Goal: Task Accomplishment & Management: Manage account settings

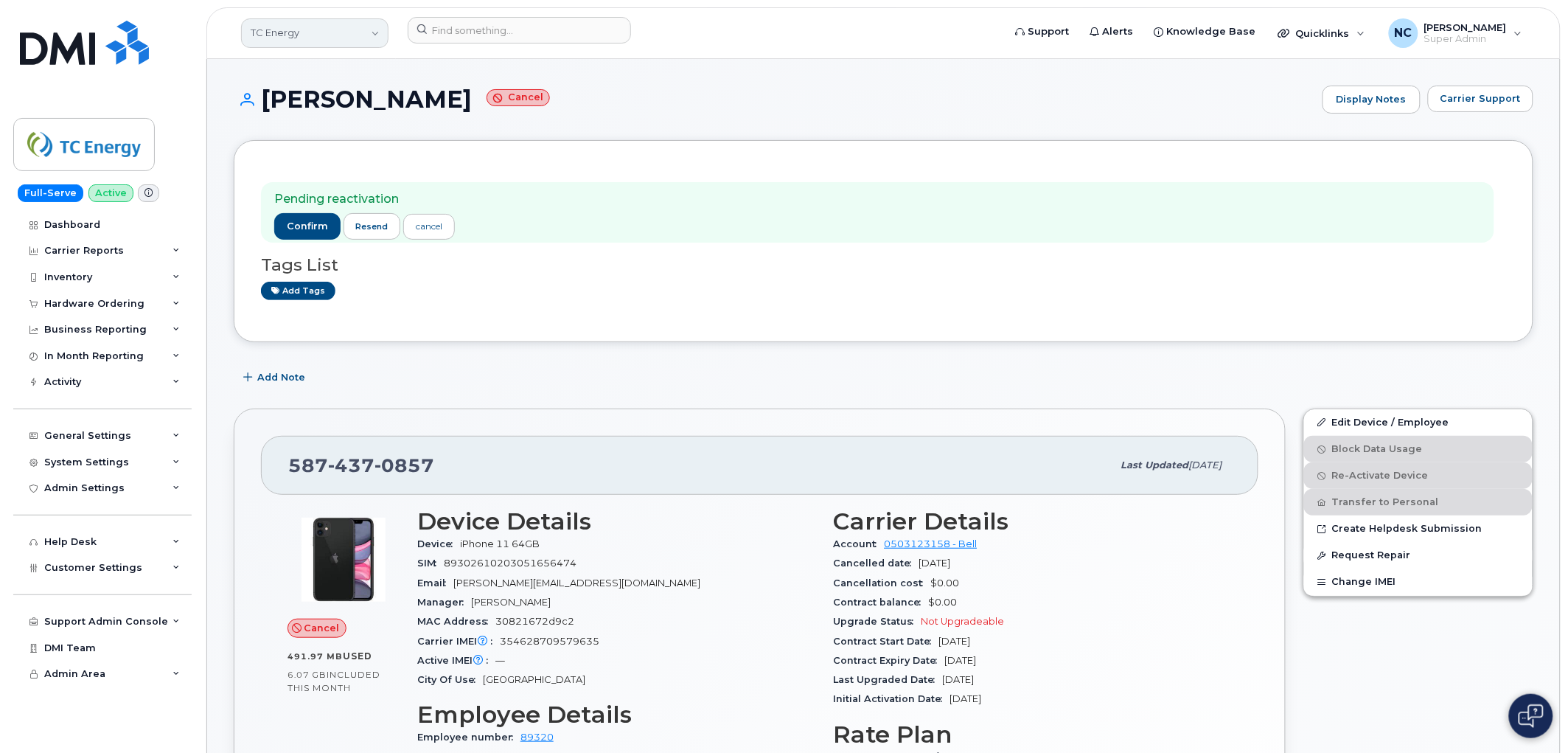
click at [296, 31] on link "TC Energy" at bounding box center [314, 33] width 147 height 29
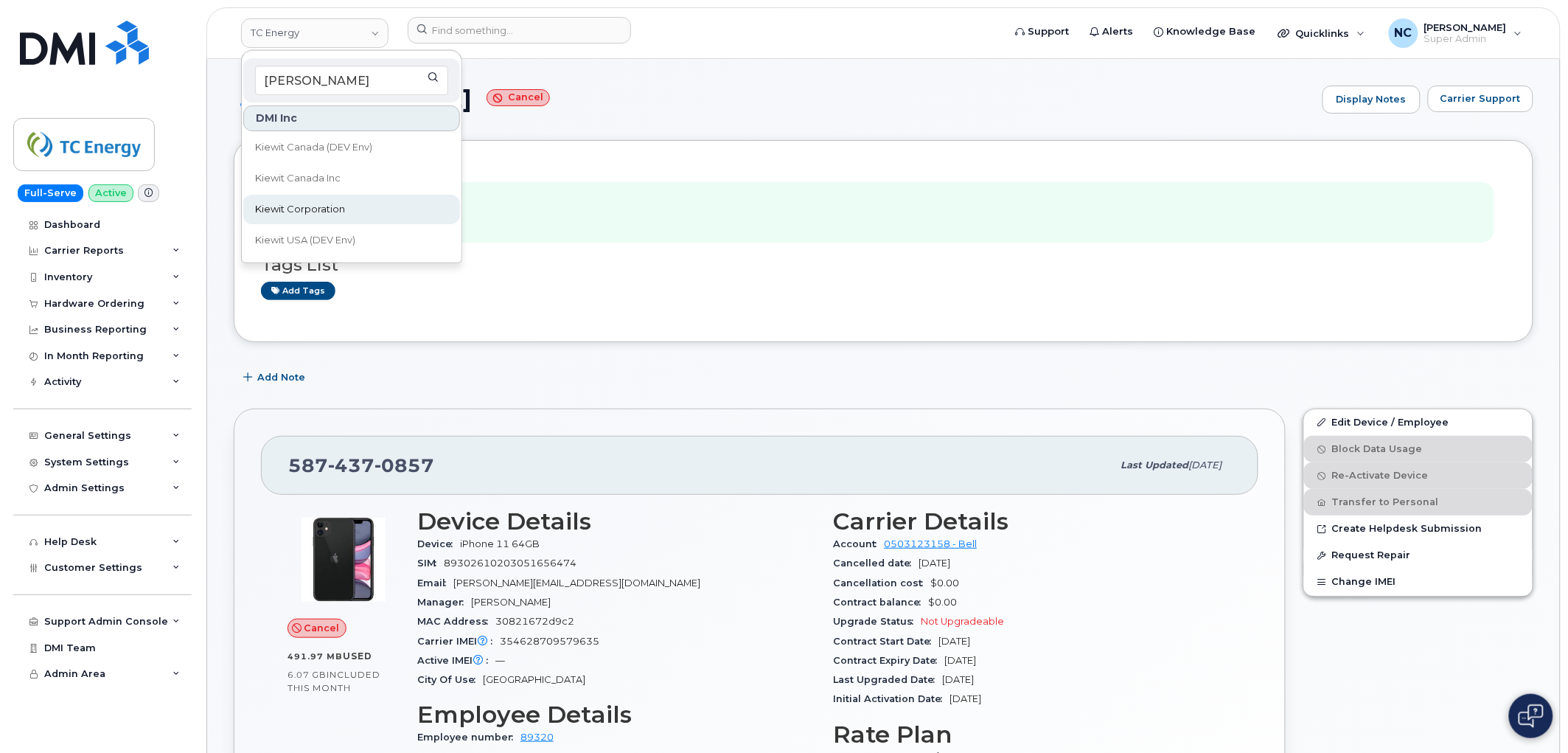
type input "kiewit"
click at [319, 206] on span "Kiewit Corporation" at bounding box center [299, 209] width 90 height 15
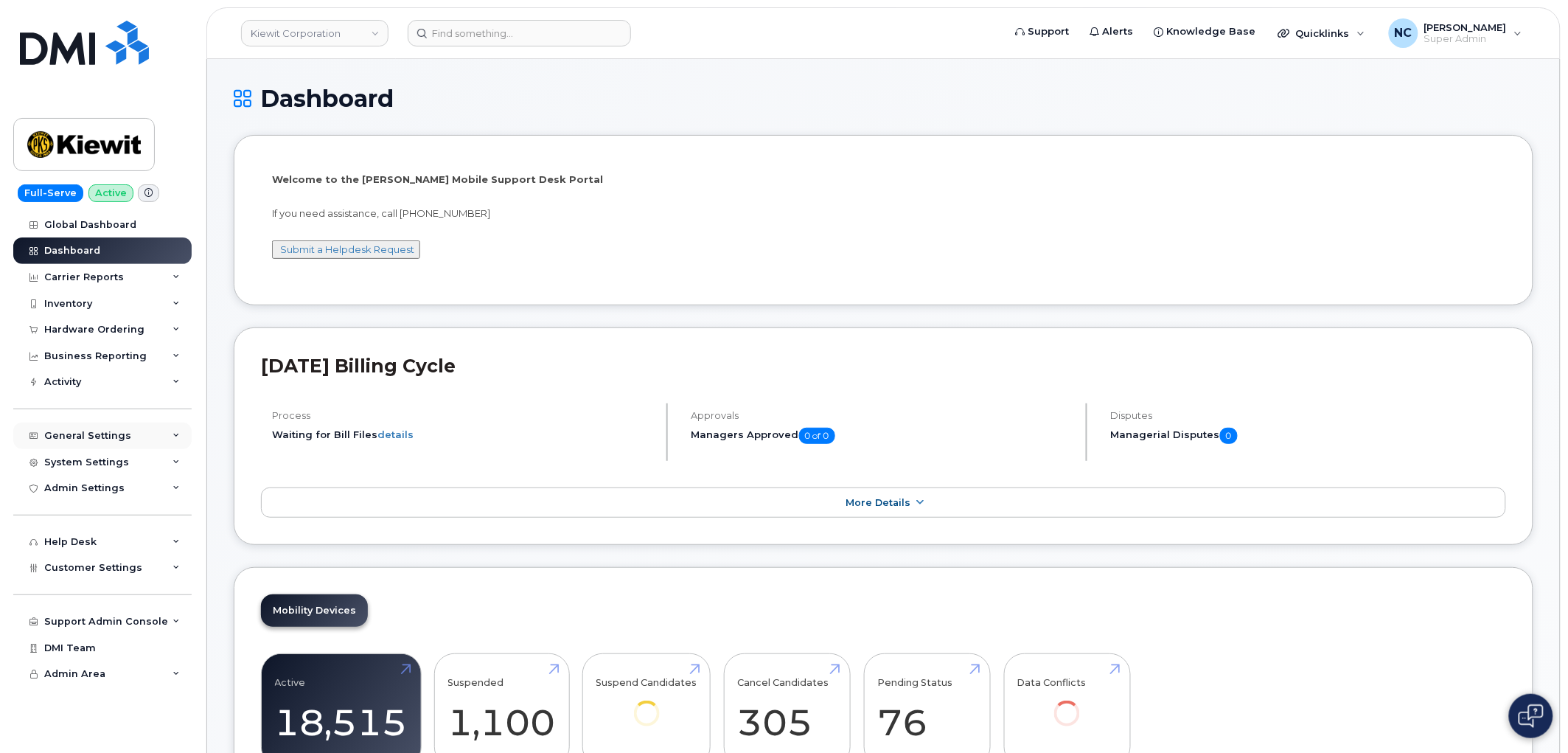
click at [100, 440] on div "General Settings" at bounding box center [87, 435] width 87 height 12
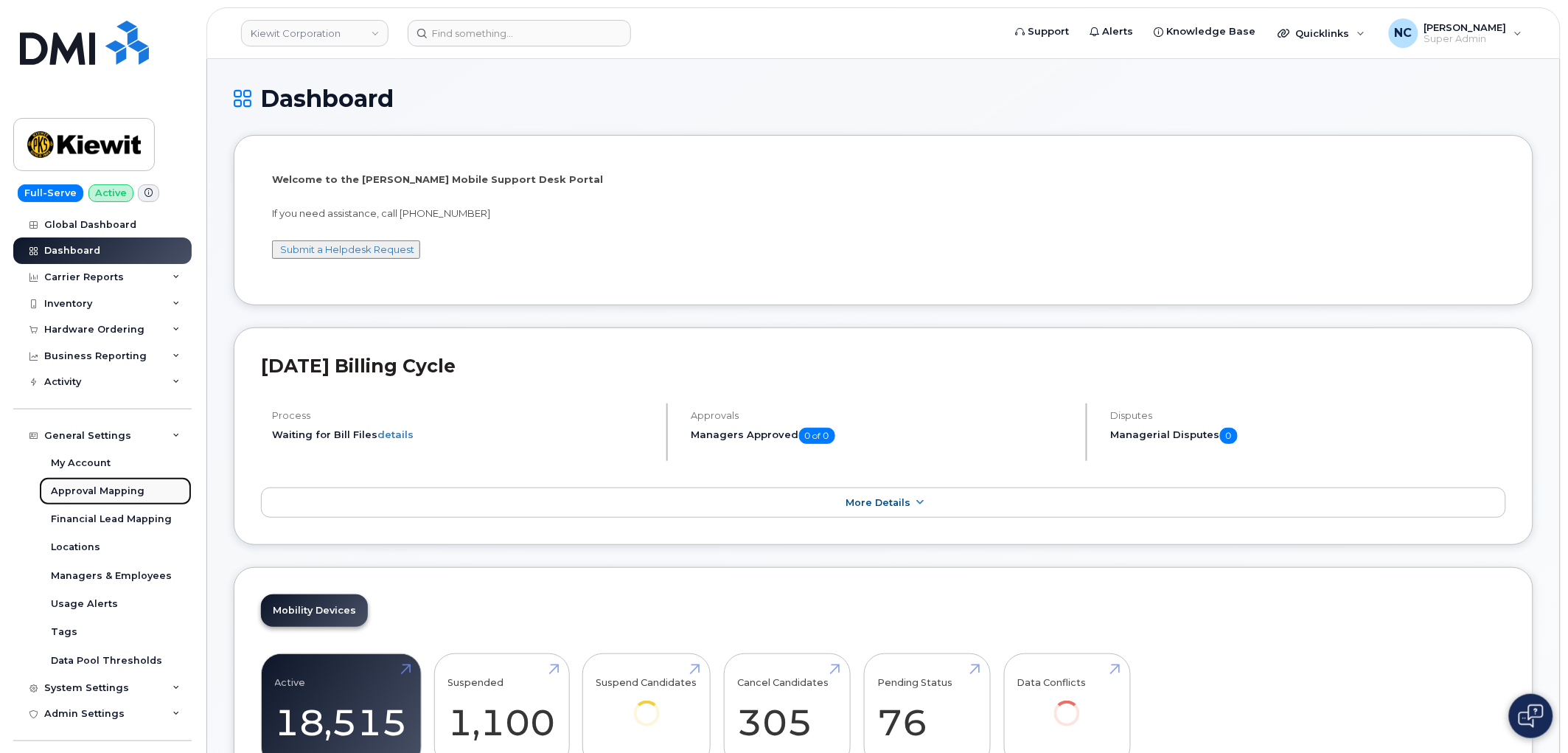
click at [100, 489] on div "Approval Mapping" at bounding box center [98, 491] width 93 height 13
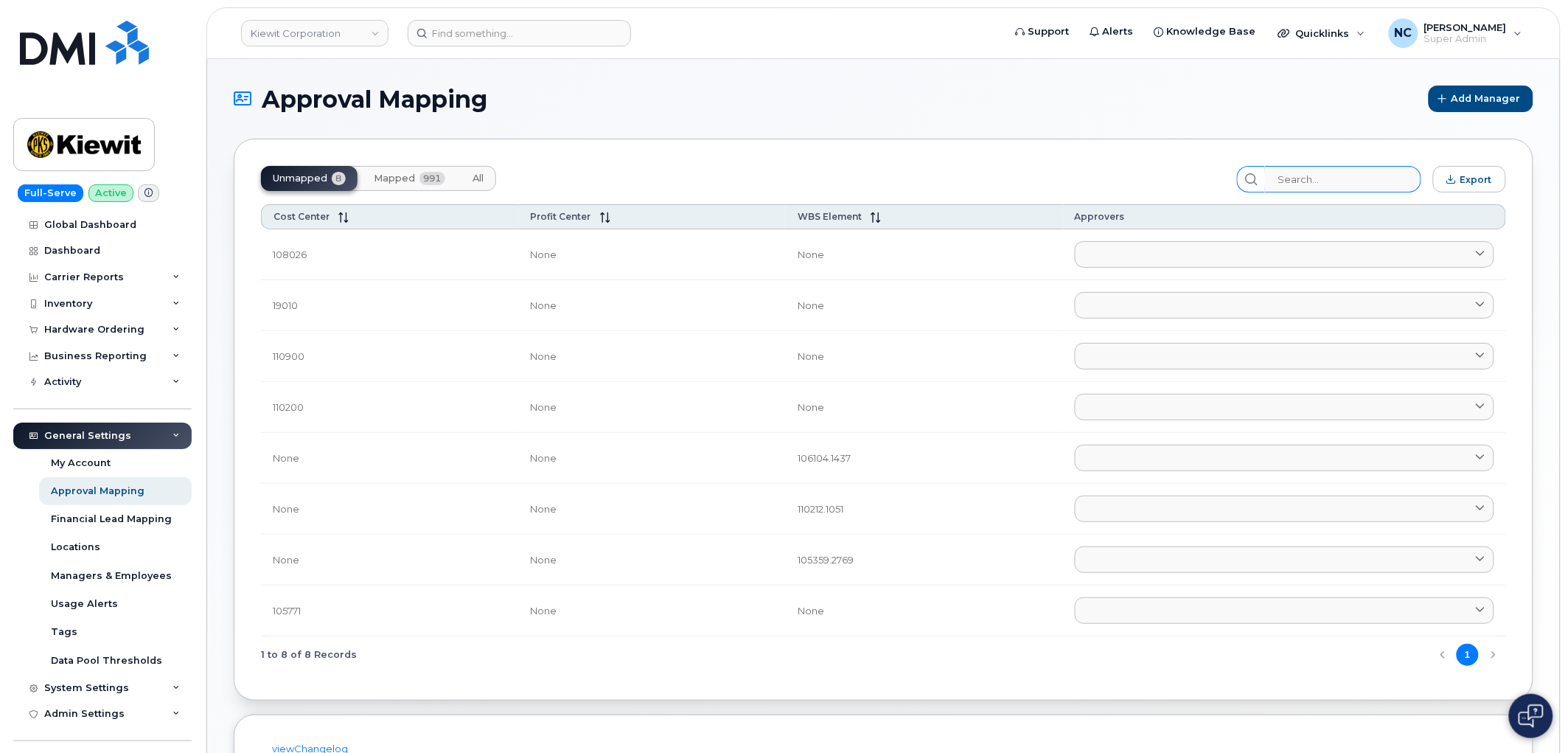
drag, startPoint x: 393, startPoint y: 175, endPoint x: 1383, endPoint y: 175, distance: 990.0
click at [409, 175] on span "Mapped" at bounding box center [394, 178] width 41 height 12
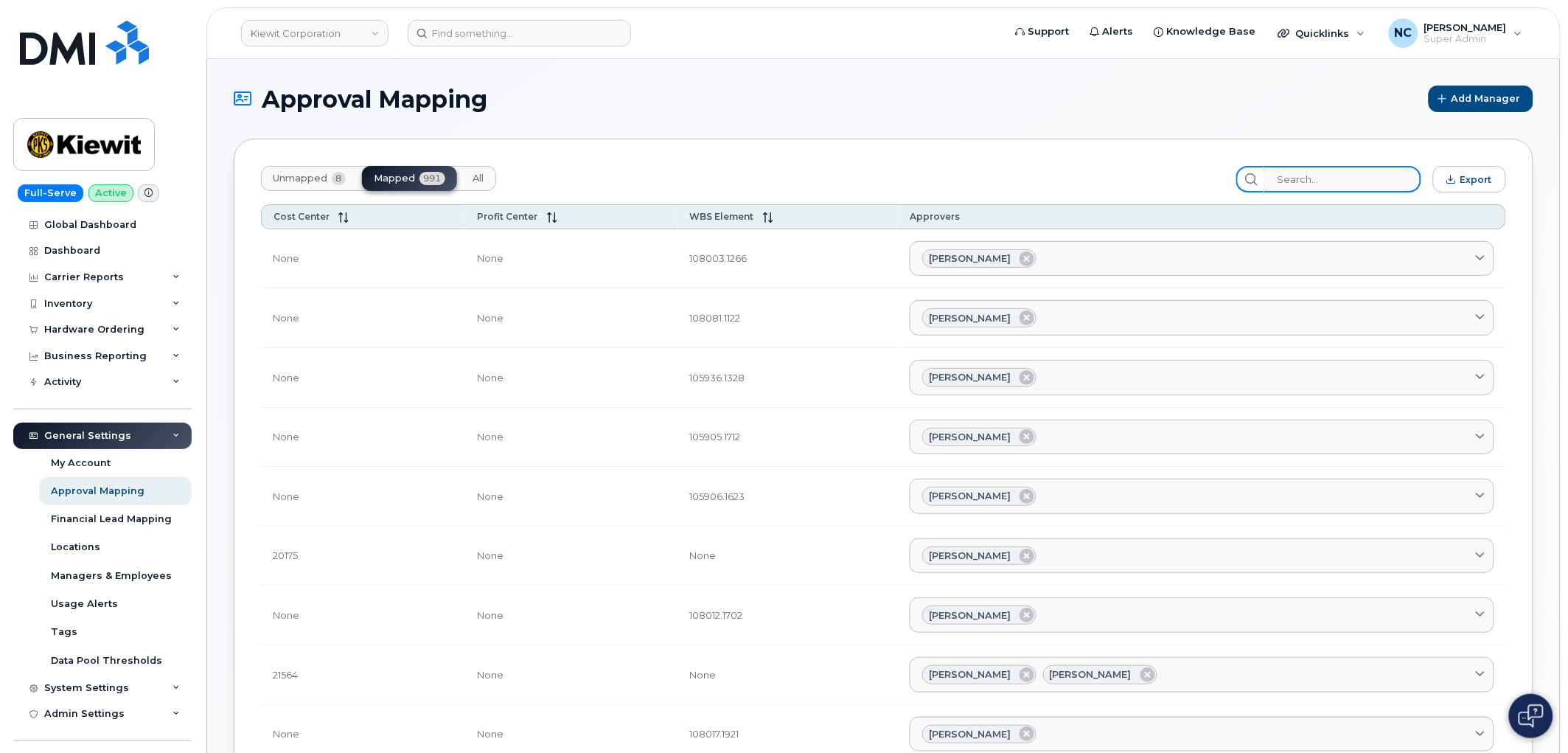
drag, startPoint x: 1381, startPoint y: 175, endPoint x: 1350, endPoint y: 179, distance: 31.3
click at [1379, 177] on input "search" at bounding box center [1342, 179] width 157 height 27
paste input "[PERSON_NAME]"
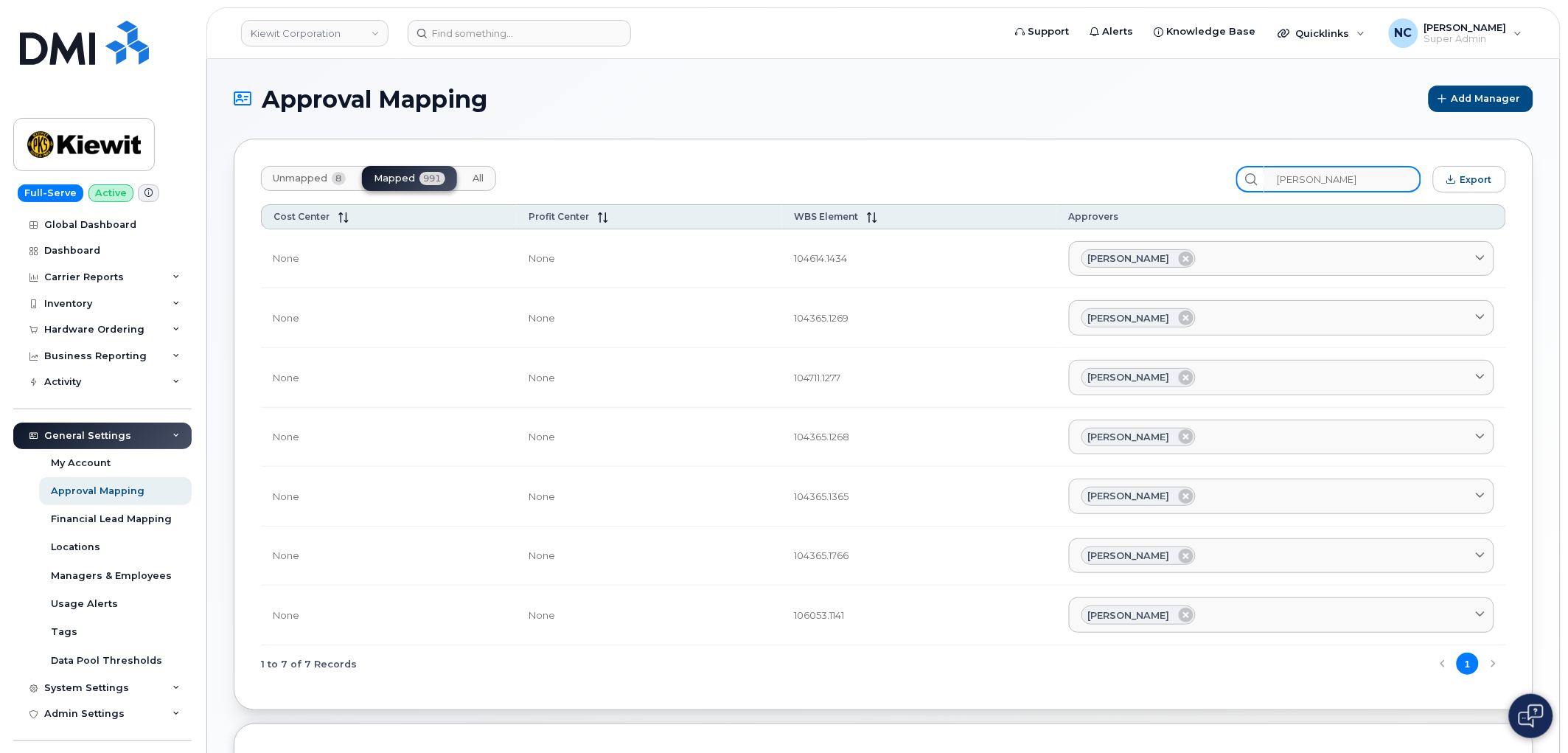
drag, startPoint x: 1347, startPoint y: 168, endPoint x: 1350, endPoint y: 180, distance: 12.4
click at [1347, 171] on input "[PERSON_NAME]" at bounding box center [1342, 179] width 157 height 27
drag, startPoint x: 1395, startPoint y: 181, endPoint x: 966, endPoint y: 184, distance: 429.0
click at [965, 184] on div "Unmapped 8 Mapped 991 All [PERSON_NAME] Export" at bounding box center [883, 179] width 1245 height 27
paste input "104614.1434"
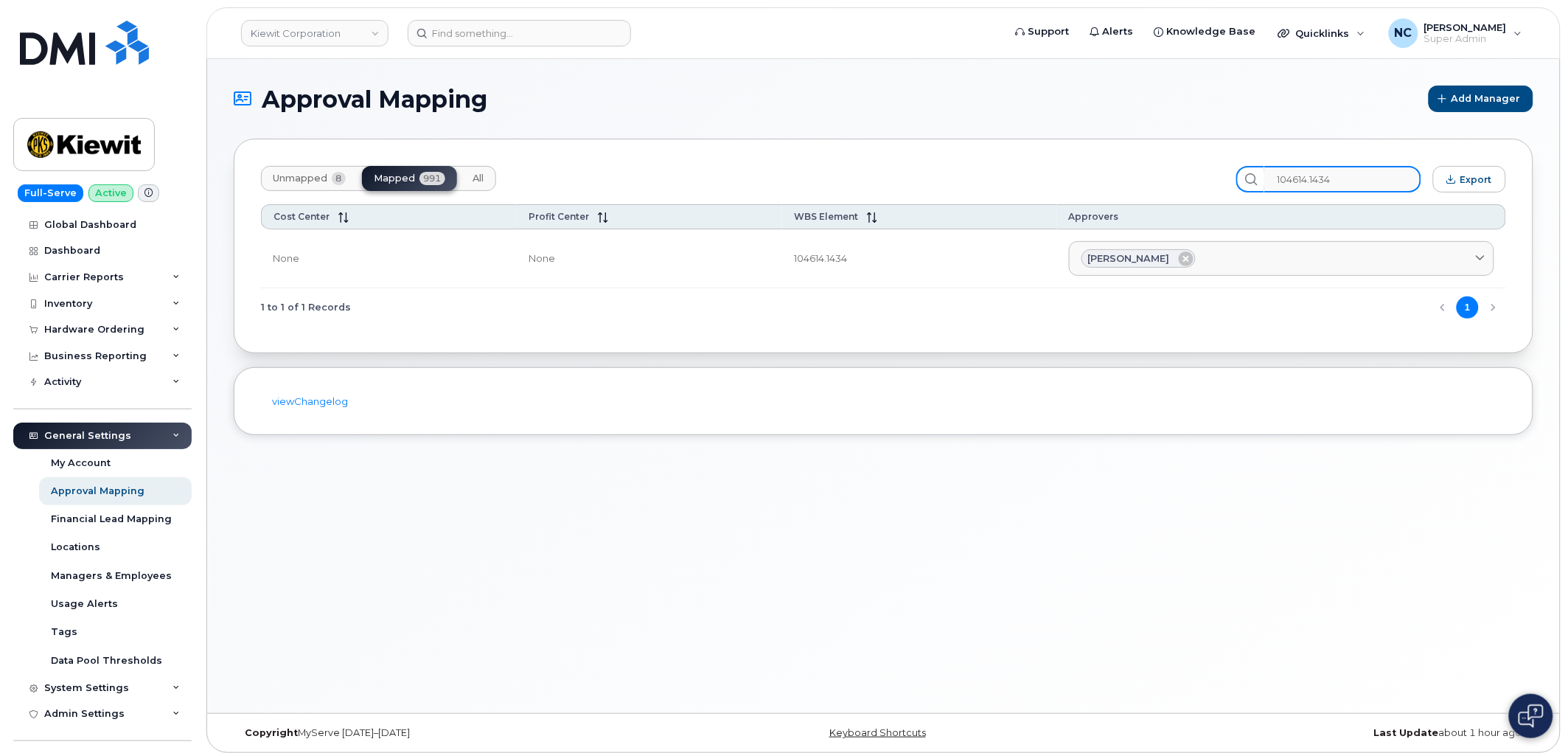
type input "104614.1434"
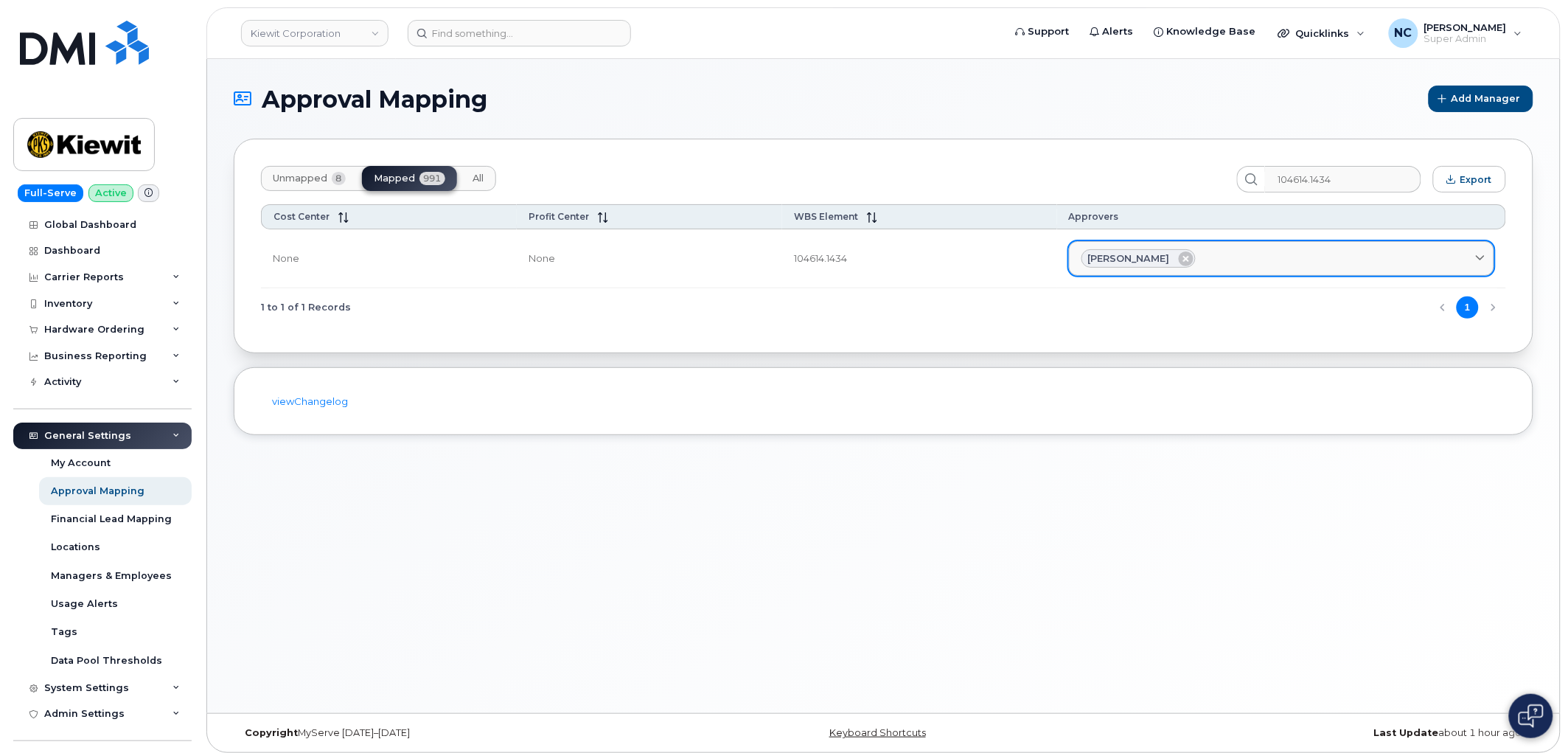
click at [1479, 251] on span at bounding box center [1479, 257] width 14 height 14
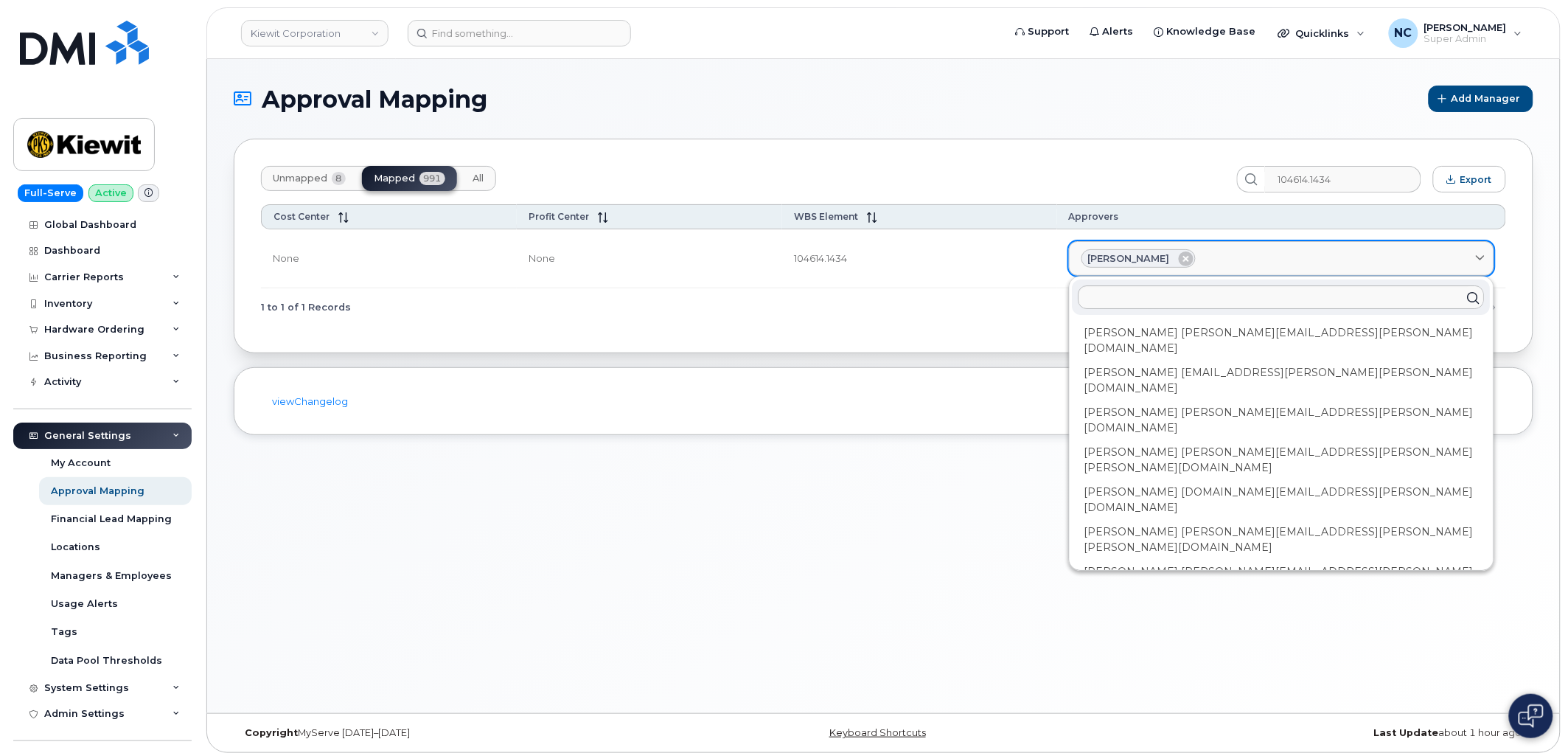
click at [1466, 252] on div "[PERSON_NAME]" at bounding box center [1280, 258] width 400 height 19
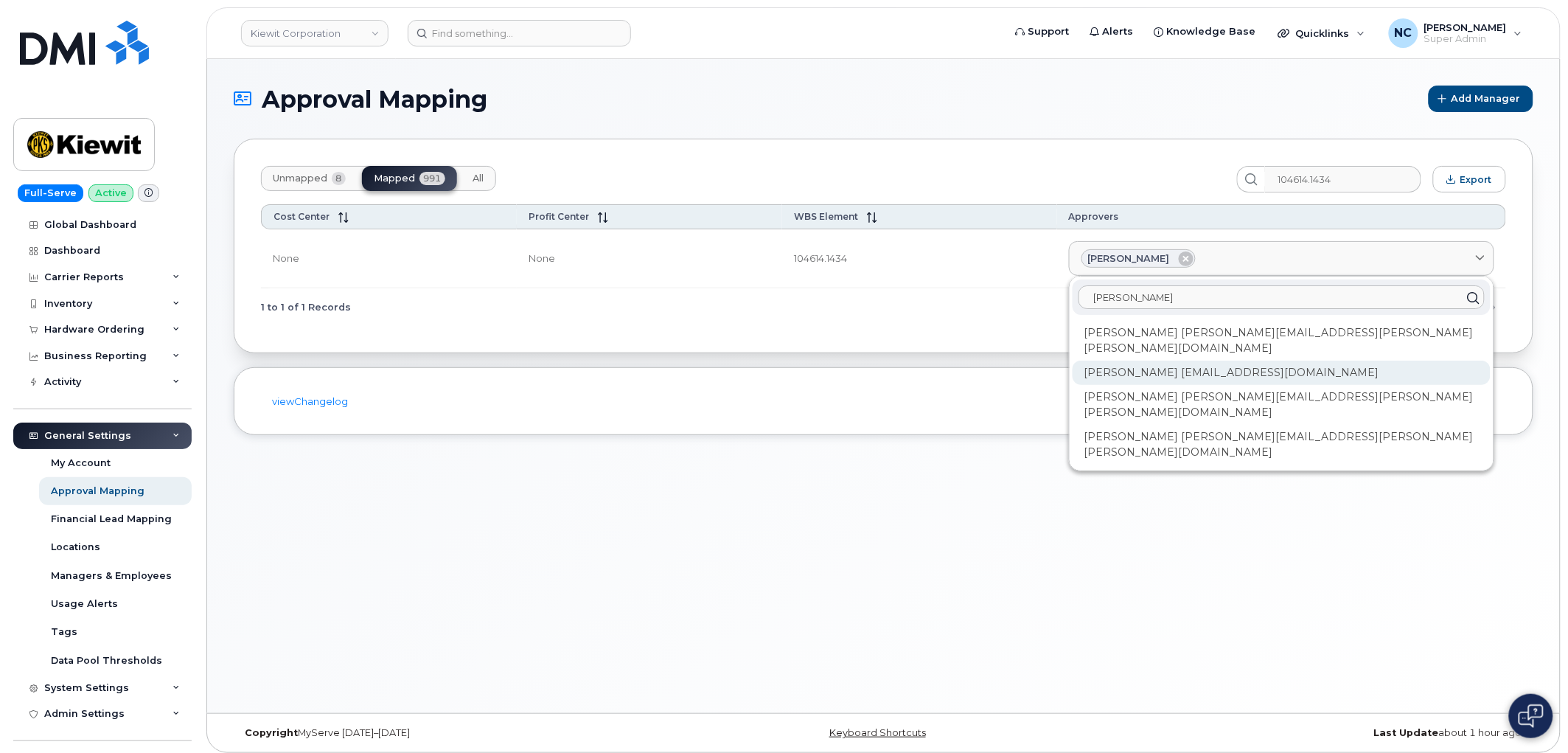
type input "[PERSON_NAME]"
click at [1170, 424] on div "[PERSON_NAME] [EMAIL_ADDRESS][DOMAIN_NAME]" at bounding box center [1281, 443] width 418 height 39
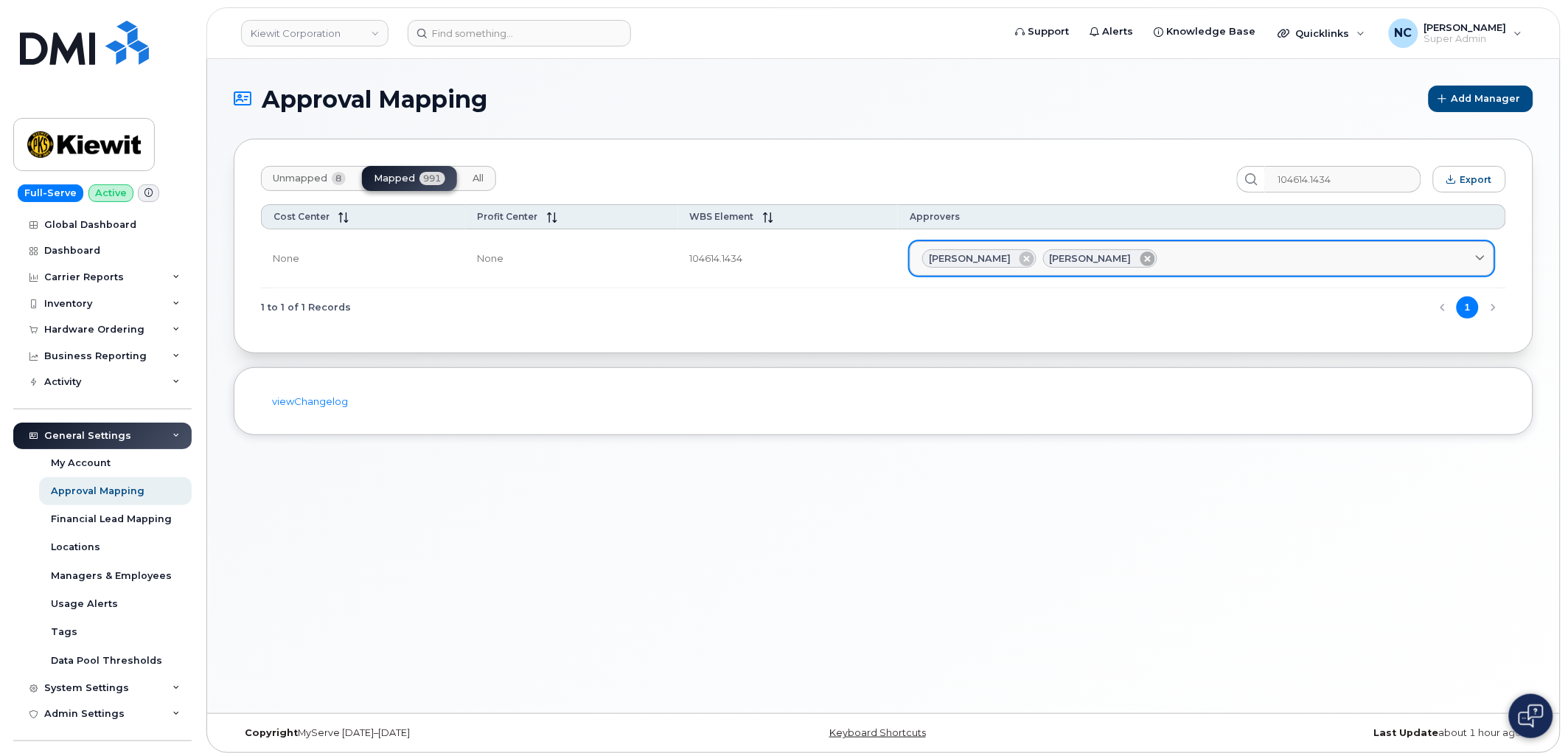
click at [1147, 258] on icon at bounding box center [1148, 258] width 15 height 15
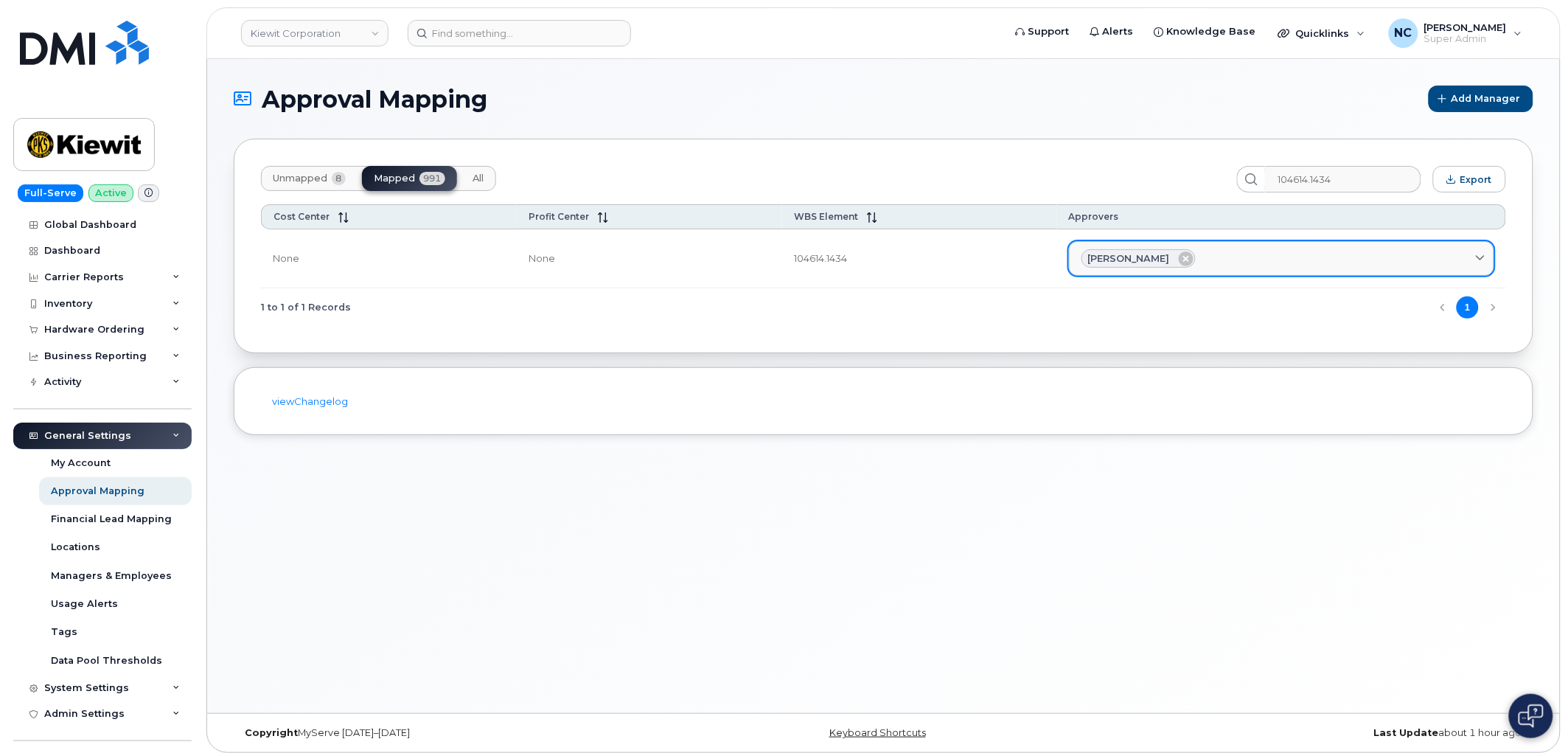
click at [546, 525] on div "Approval Mapping Add Manager Unmapped 8 Mapped 991 All 104614.1434 Export Cost …" at bounding box center [883, 386] width 1353 height 654
